Goal: Information Seeking & Learning: Learn about a topic

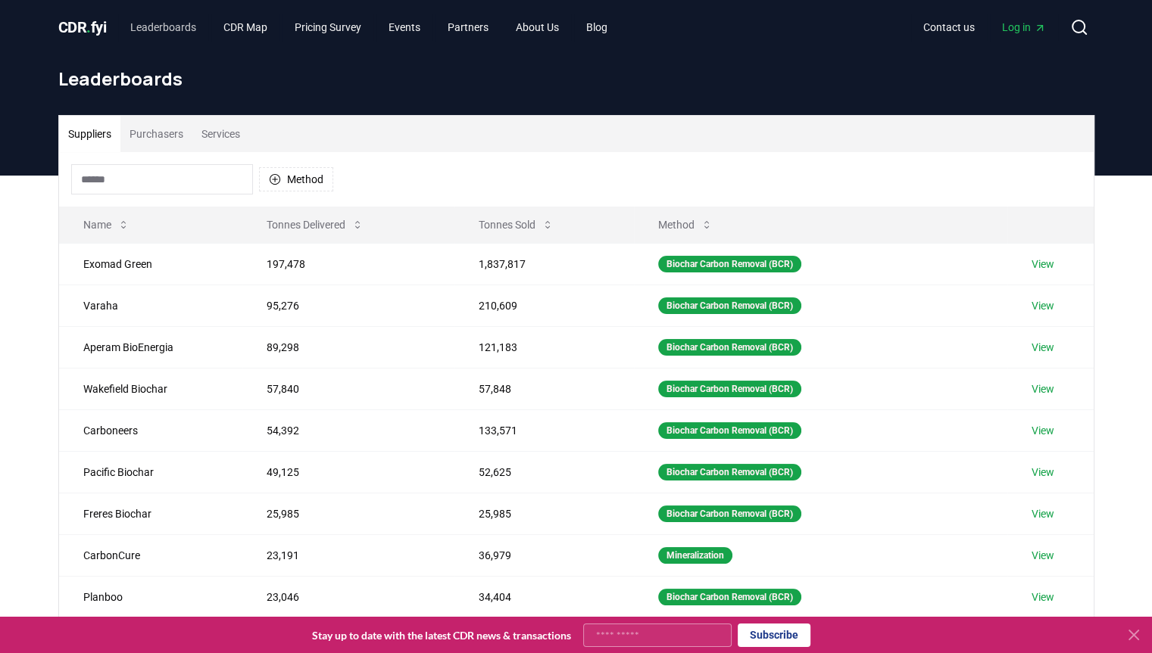
click at [171, 30] on link "Leaderboards" at bounding box center [163, 27] width 90 height 27
click at [258, 26] on link "CDR Map" at bounding box center [245, 27] width 68 height 27
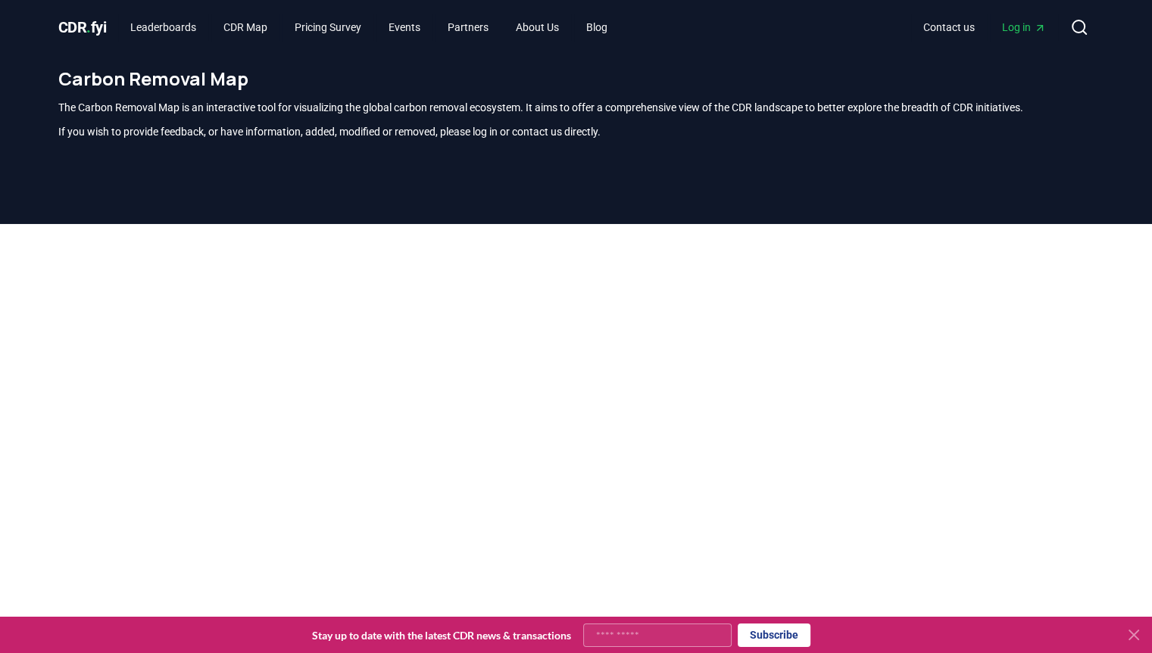
click at [86, 30] on span "CDR . fyi" at bounding box center [82, 27] width 48 height 18
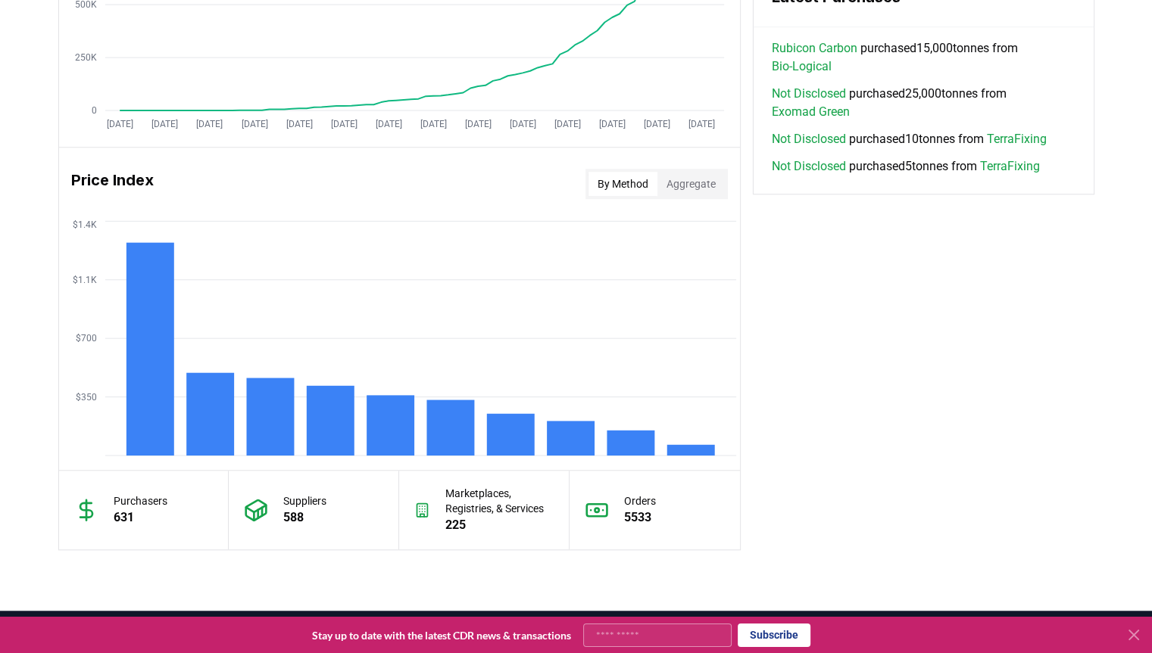
scroll to position [1124, 0]
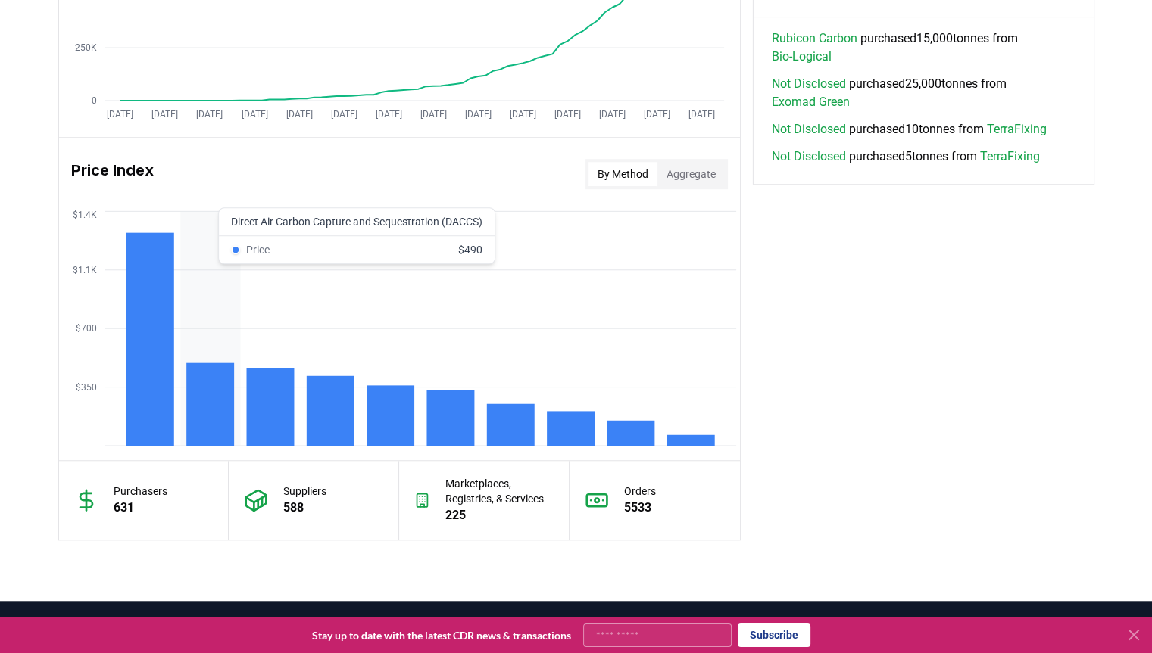
click at [215, 407] on rect at bounding box center [210, 404] width 48 height 83
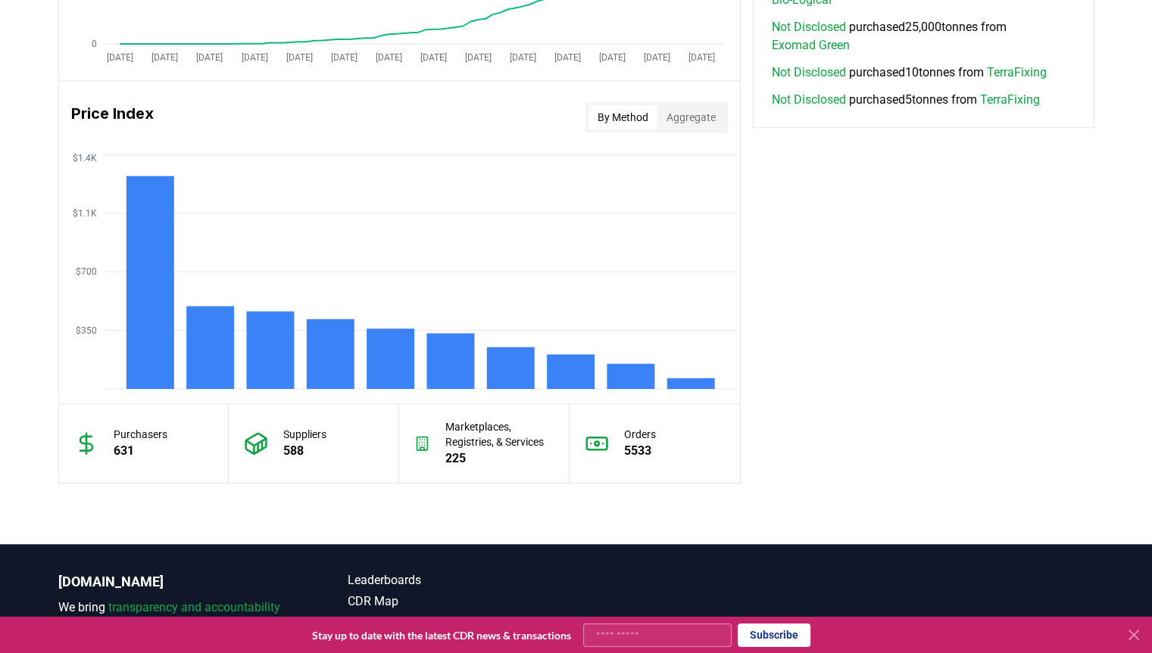
scroll to position [1180, 0]
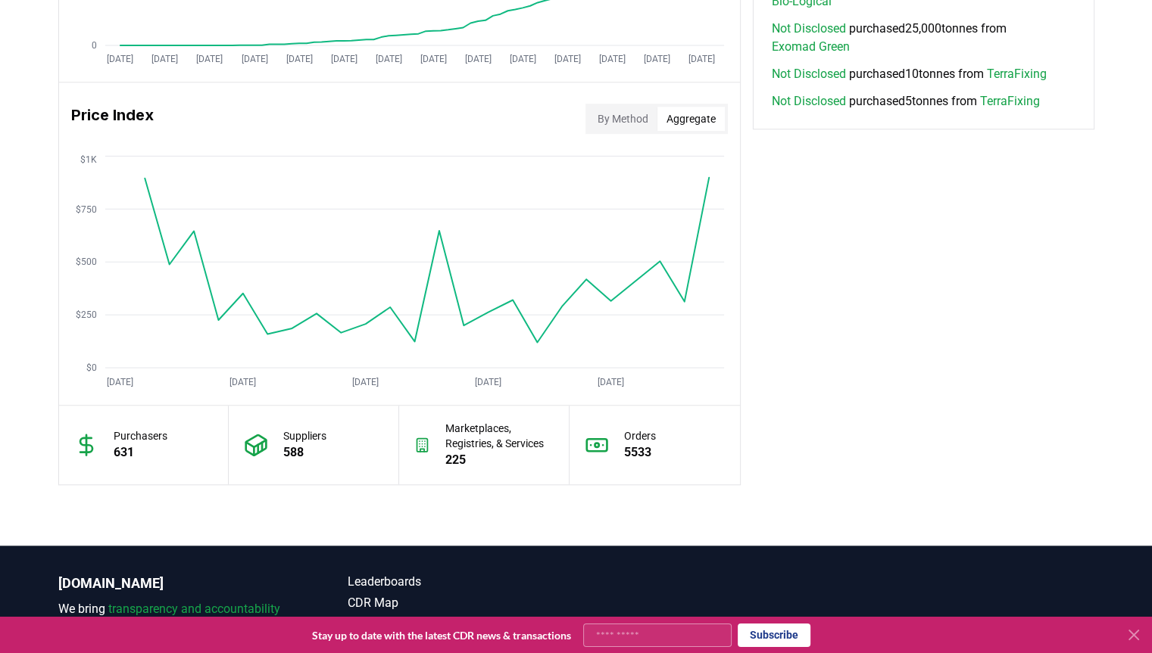
click at [695, 129] on button "Aggregate" at bounding box center [690, 119] width 67 height 24
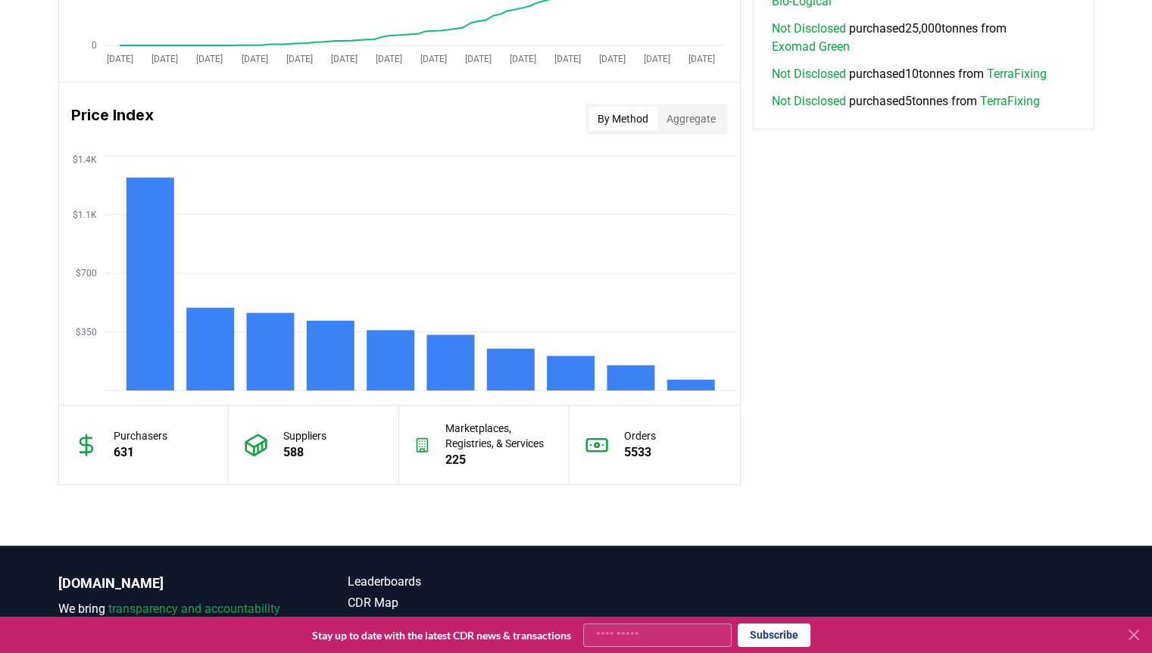
click at [633, 126] on button "By Method" at bounding box center [622, 119] width 69 height 24
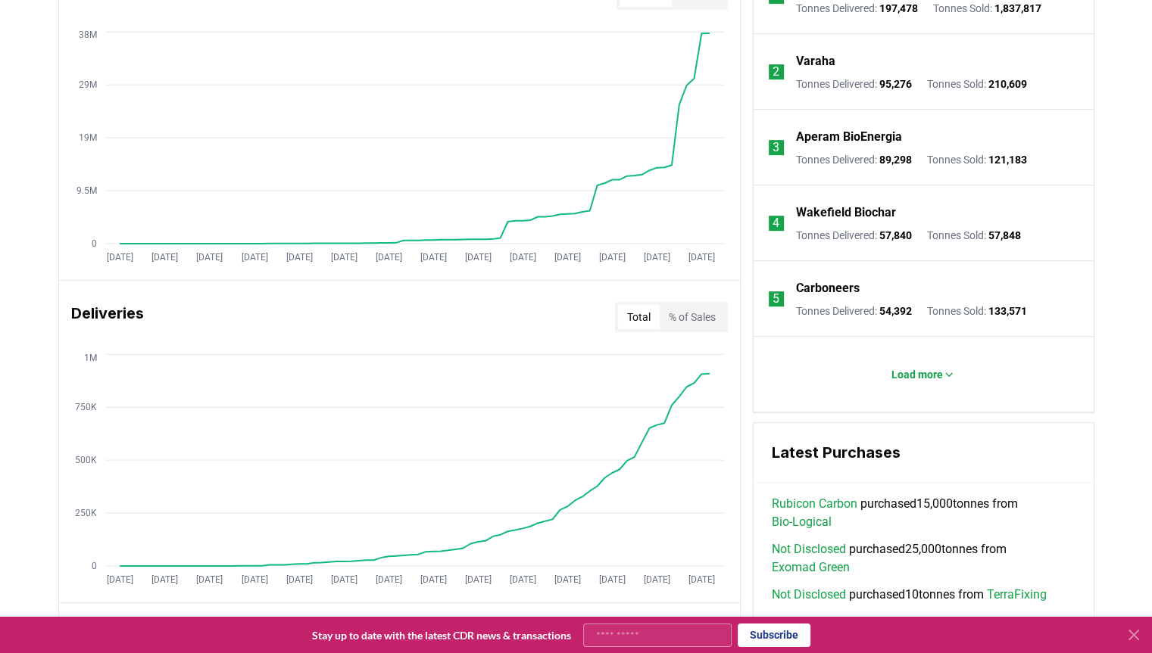
scroll to position [448, 0]
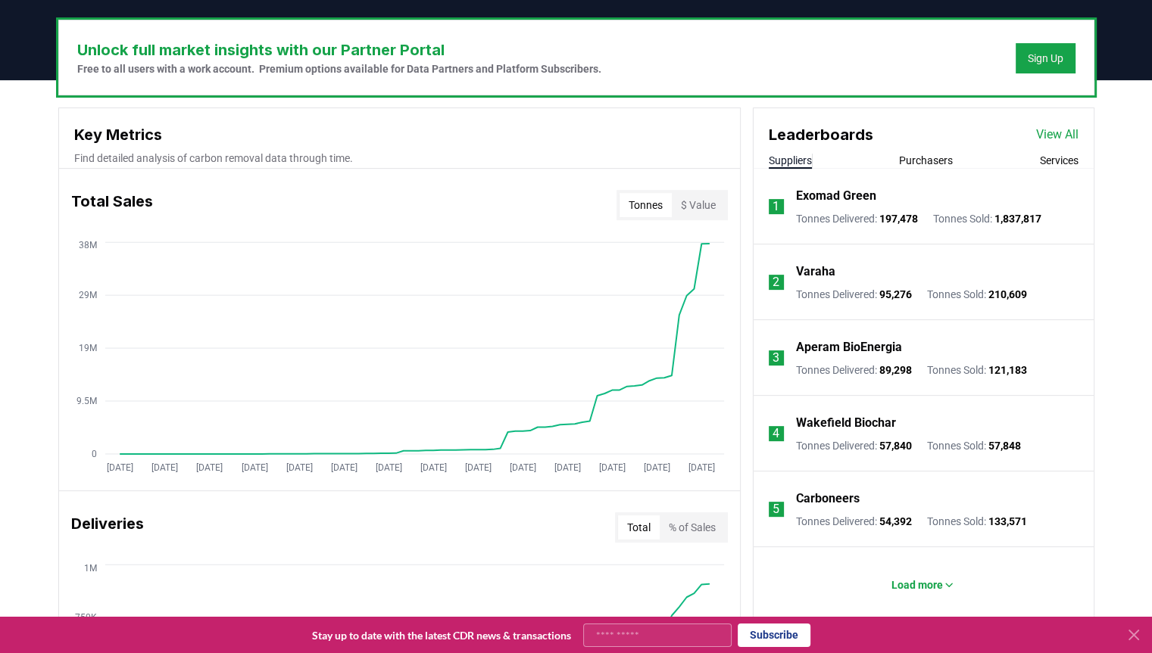
click at [700, 207] on button "$ Value" at bounding box center [698, 205] width 53 height 24
click at [655, 201] on button "Tonnes" at bounding box center [645, 205] width 52 height 24
click at [173, 164] on p "Find detailed analysis of carbon removal data through time." at bounding box center [399, 158] width 650 height 15
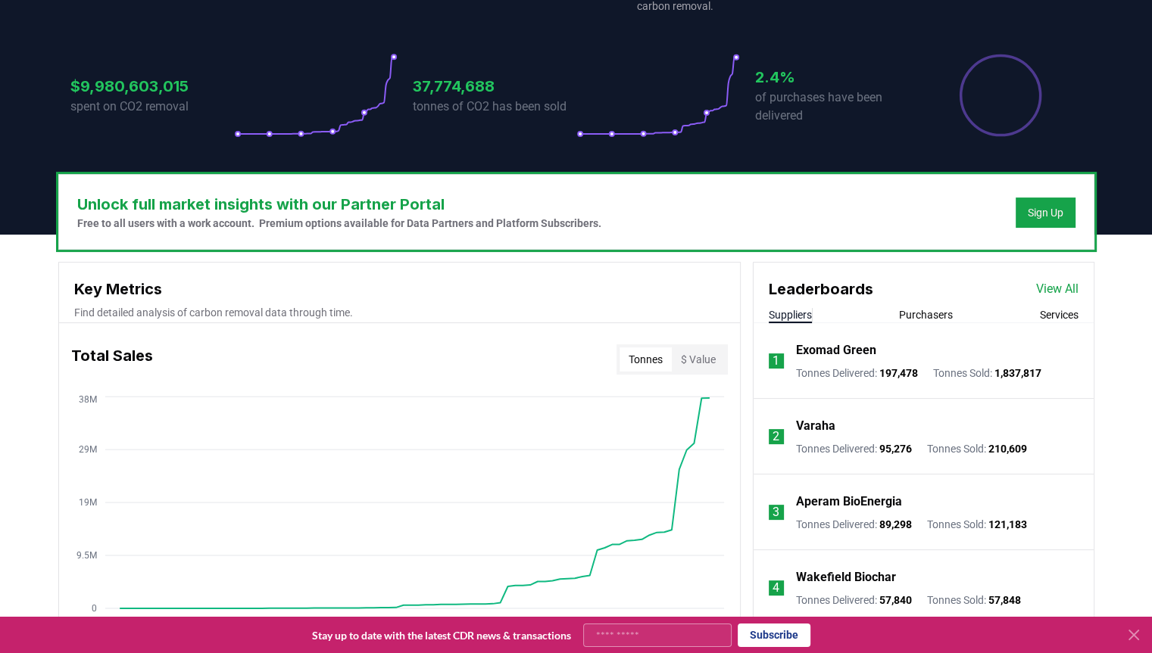
scroll to position [328, 0]
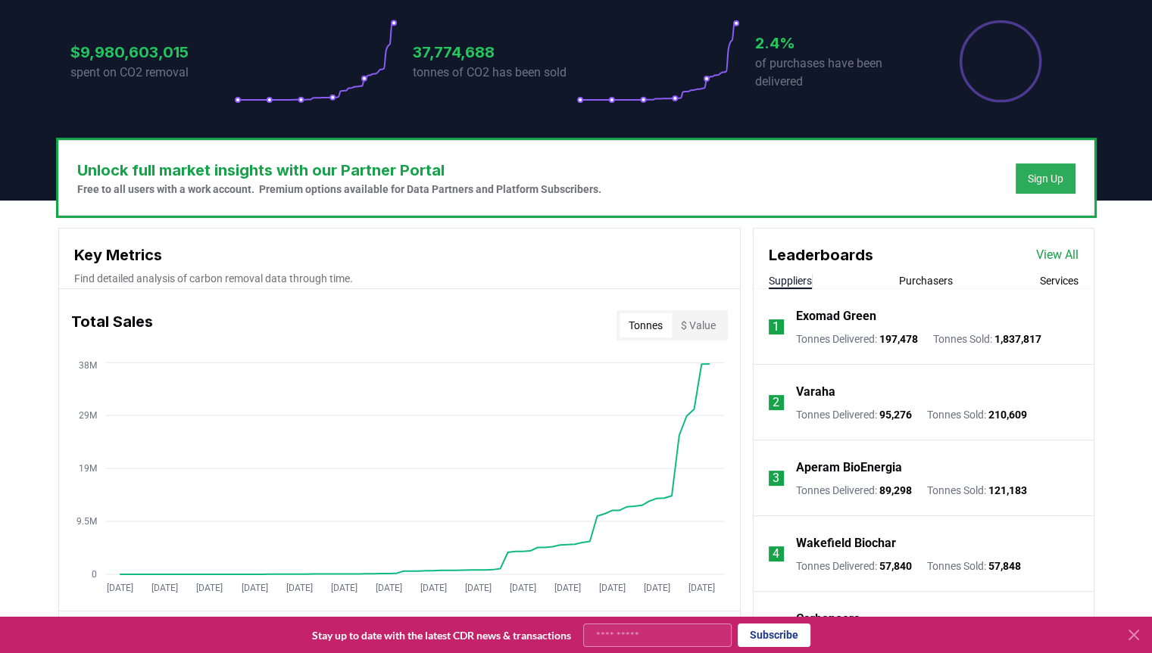
click at [1046, 179] on div "Sign Up" at bounding box center [1045, 178] width 36 height 15
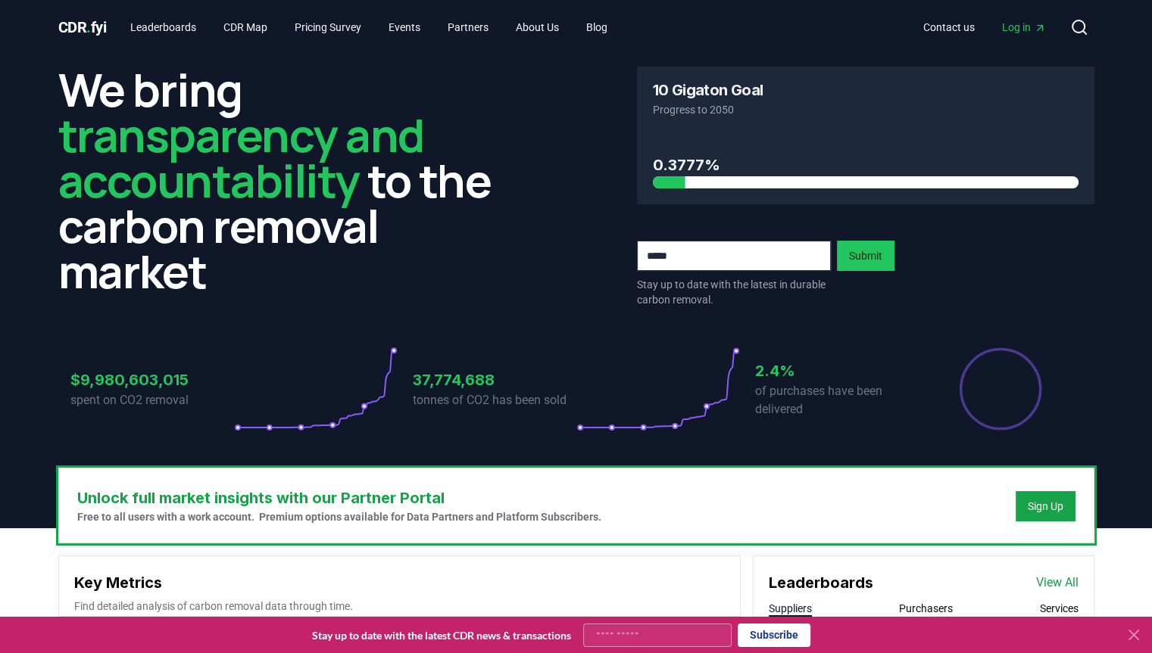
click at [1016, 27] on span "Log in" at bounding box center [1024, 27] width 44 height 15
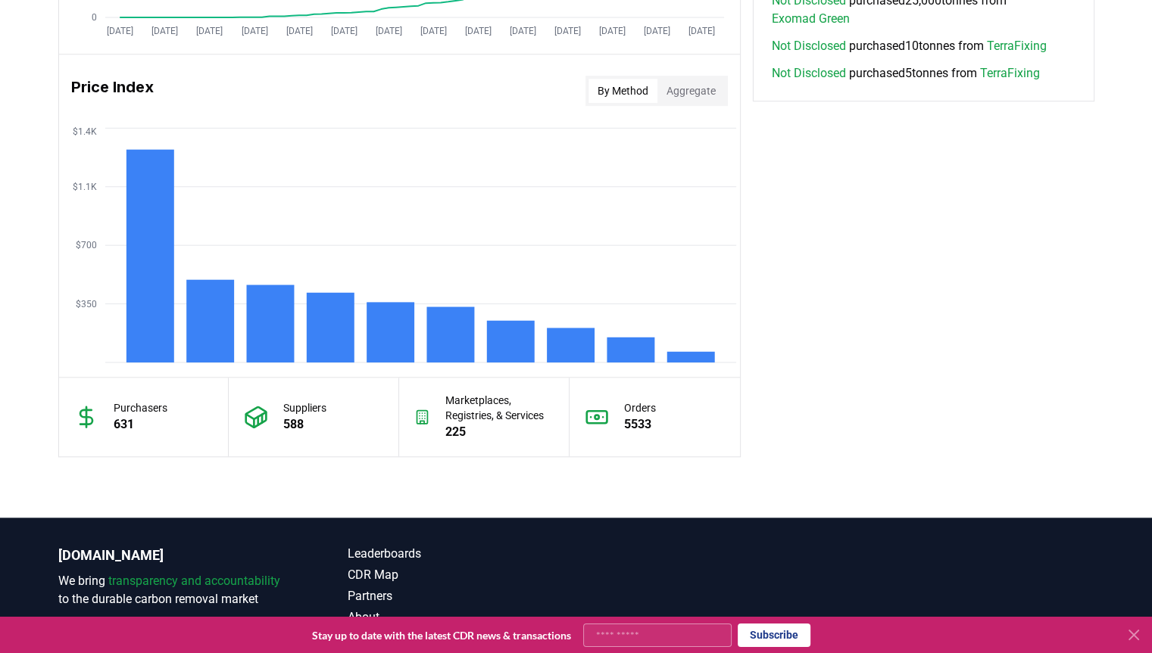
scroll to position [1205, 0]
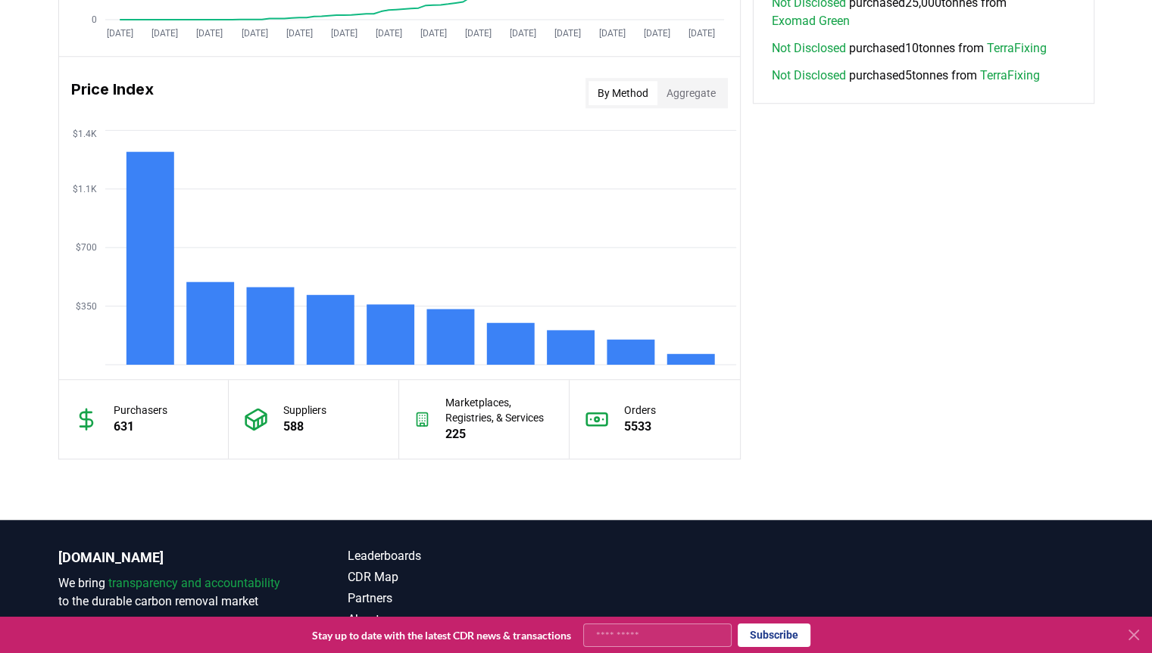
click at [653, 426] on p "5533" at bounding box center [640, 427] width 32 height 18
click at [267, 335] on rect at bounding box center [270, 326] width 48 height 78
click at [198, 324] on rect at bounding box center [210, 323] width 48 height 83
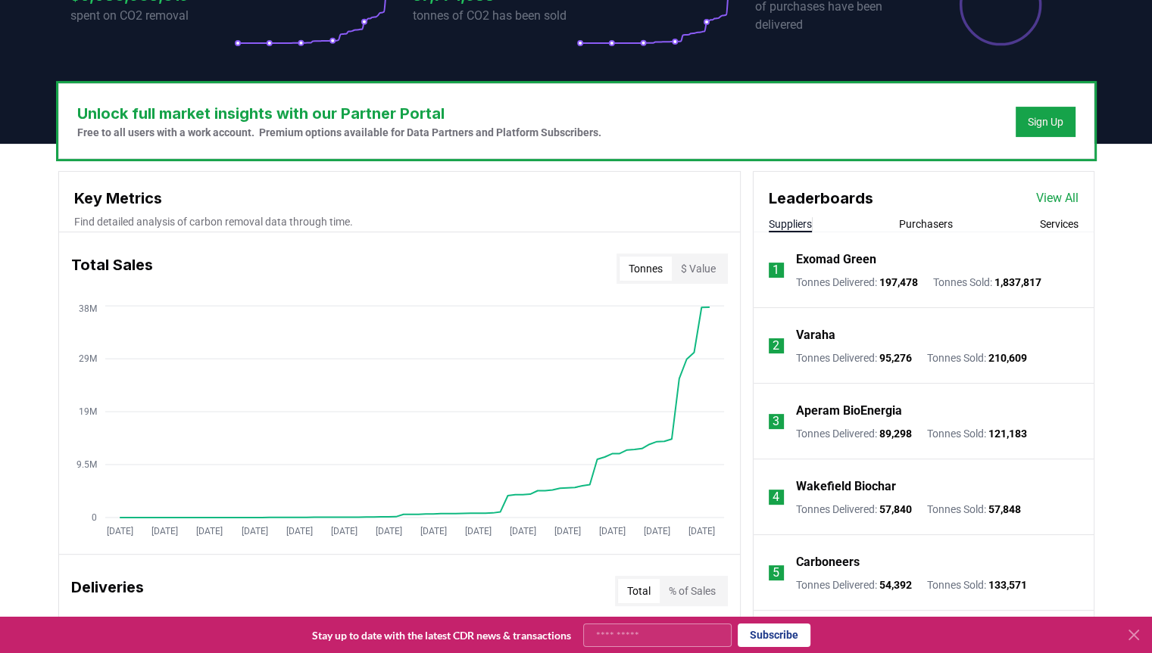
scroll to position [387, 0]
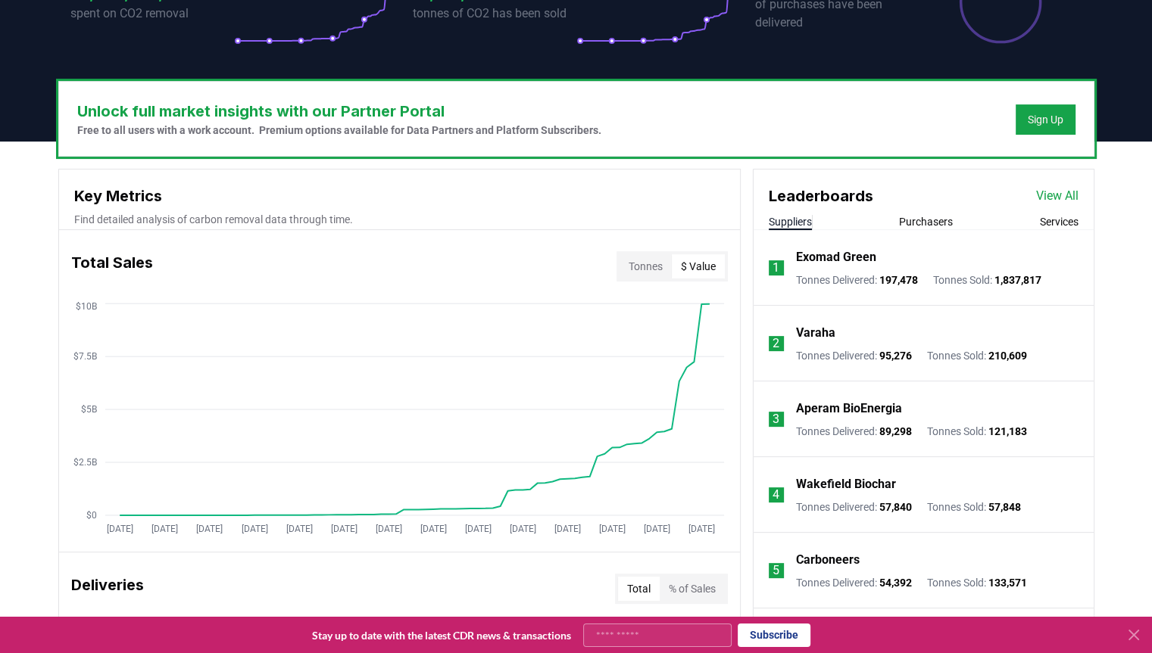
click at [709, 259] on button "$ Value" at bounding box center [698, 266] width 53 height 24
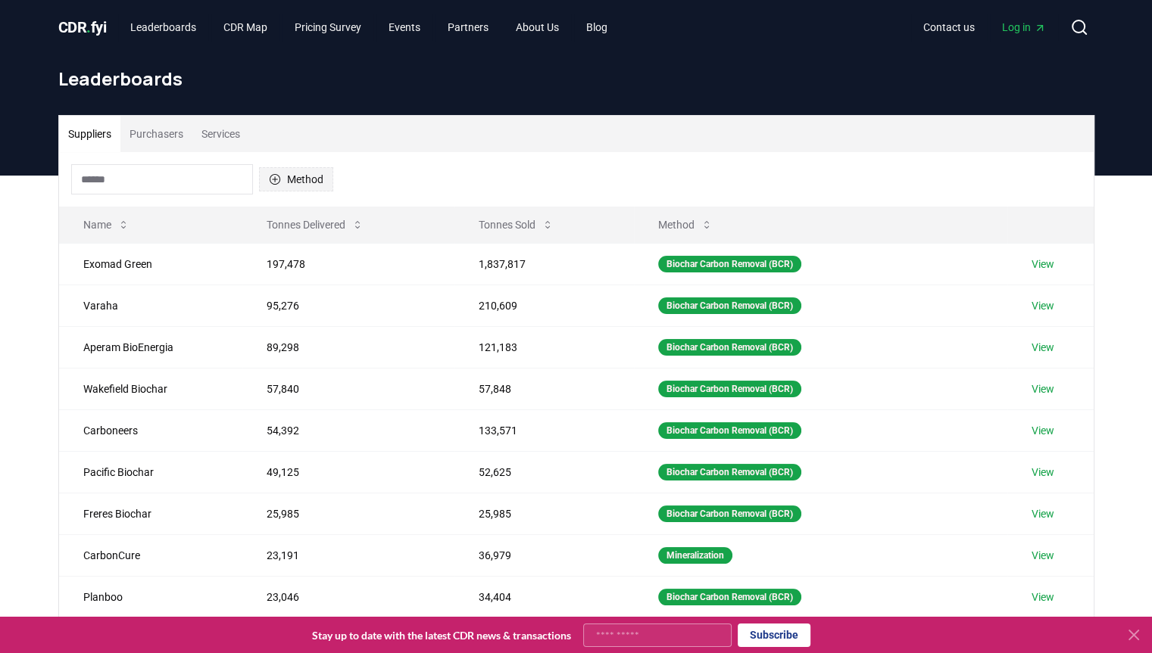
click at [269, 177] on icon "button" at bounding box center [275, 179] width 12 height 12
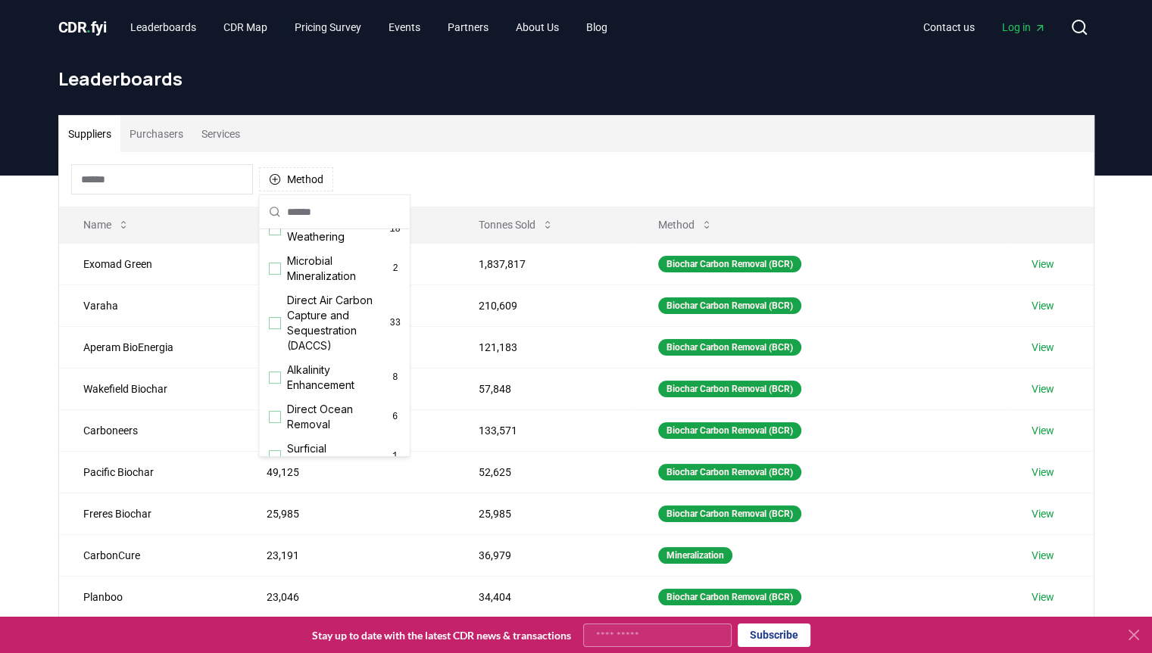
scroll to position [326, 0]
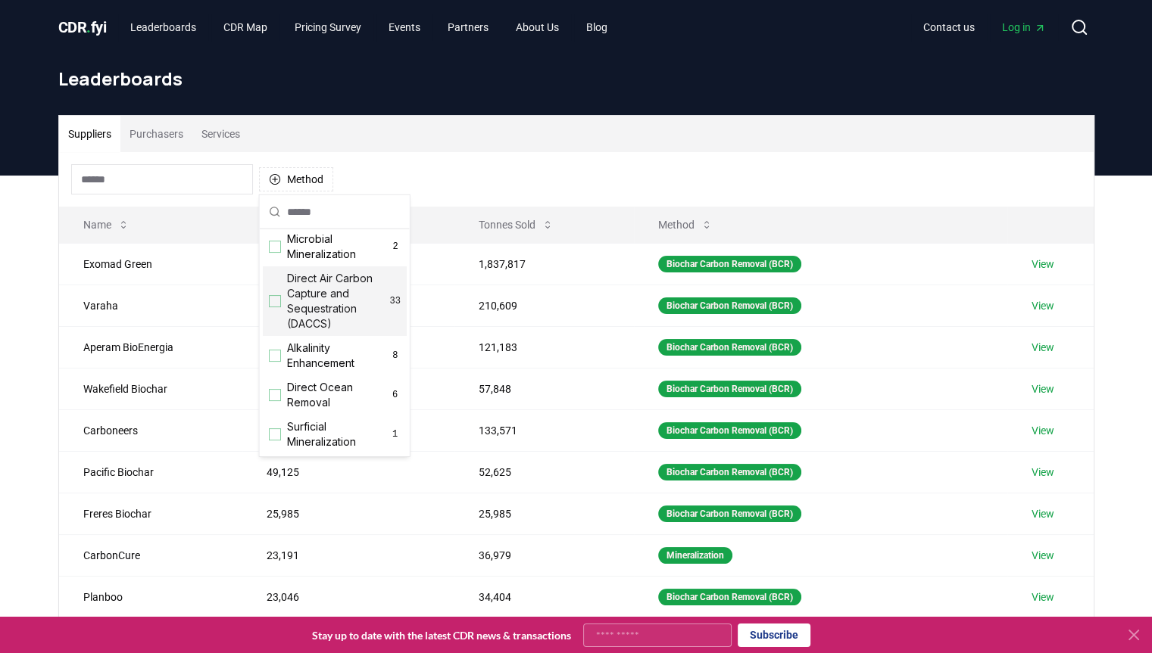
click at [273, 307] on div "Suggestions" at bounding box center [275, 301] width 12 height 12
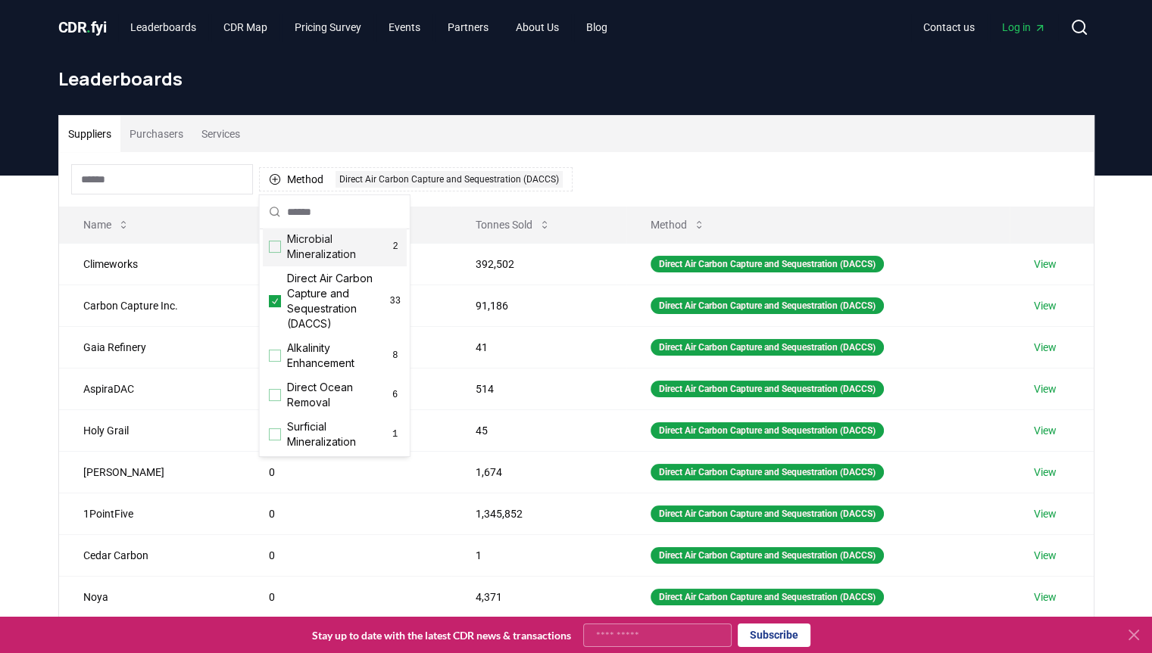
click at [751, 140] on div "Suppliers Purchasers Services" at bounding box center [576, 134] width 1034 height 36
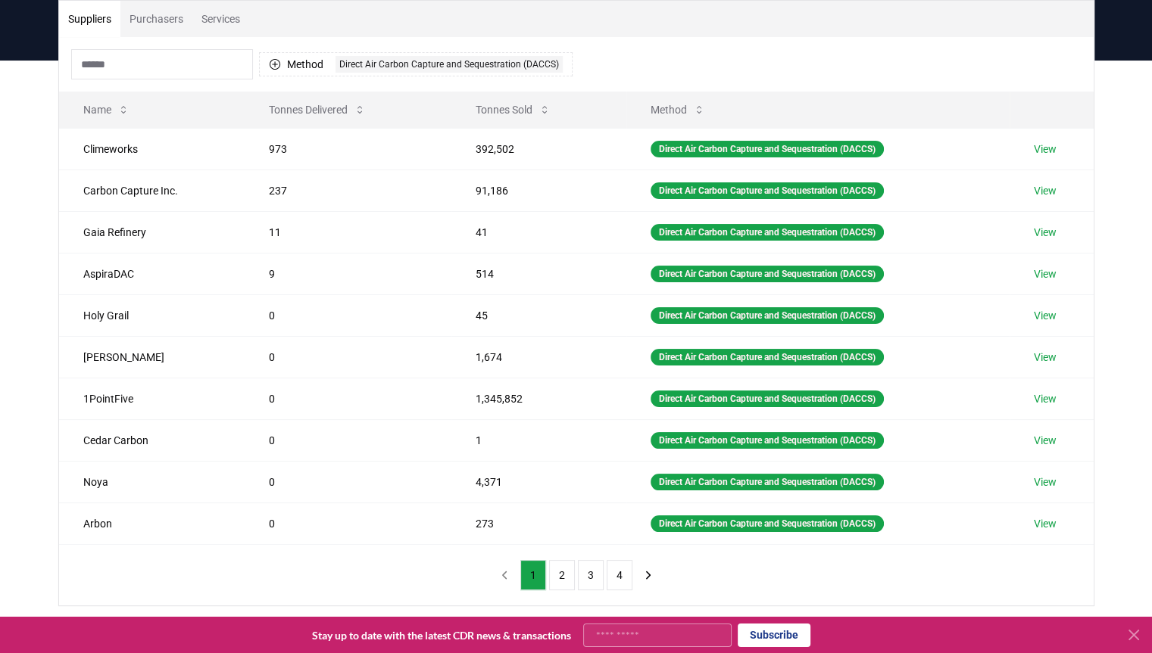
scroll to position [0, 0]
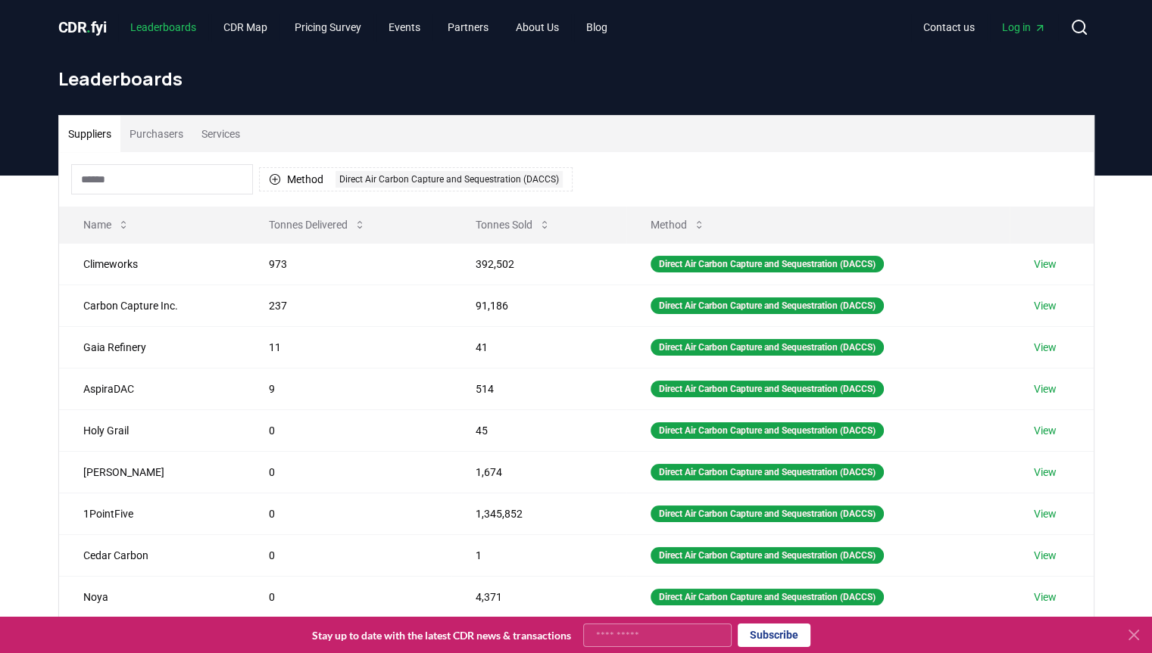
click at [197, 22] on link "Leaderboards" at bounding box center [163, 27] width 90 height 27
